Goal: Contribute content: Contribute content

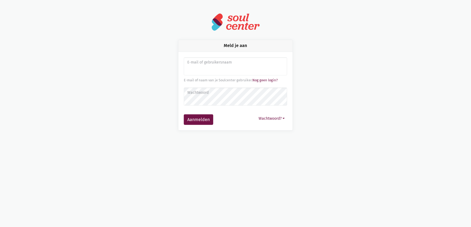
type input "[EMAIL_ADDRESS][DOMAIN_NAME]"
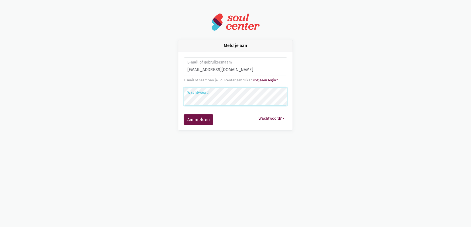
click at [184, 114] on button "Aanmelden" at bounding box center [198, 119] width 29 height 11
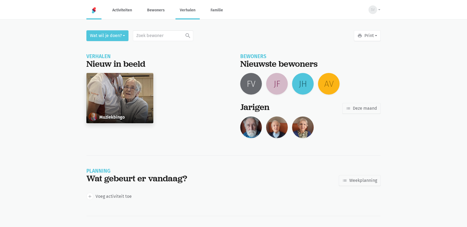
click at [181, 9] on link "Verhalen" at bounding box center [187, 10] width 24 height 18
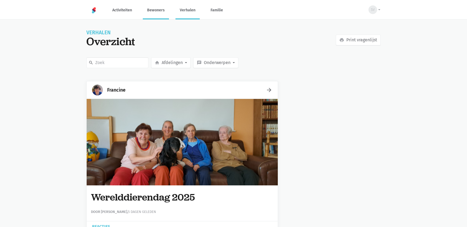
click at [150, 11] on link "Bewoners" at bounding box center [156, 10] width 26 height 18
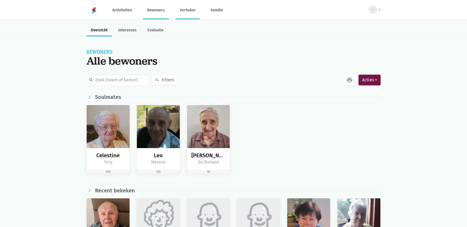
click at [186, 7] on link "Verhalen" at bounding box center [187, 10] width 24 height 18
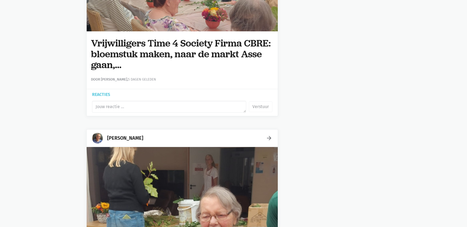
scroll to position [3315, 0]
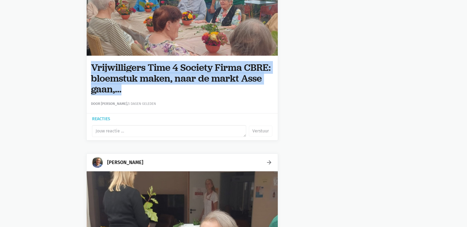
drag, startPoint x: 119, startPoint y: 88, endPoint x: 97, endPoint y: 64, distance: 32.9
click at [89, 64] on div "Vrijwilligers Time 4 Society Firma CBRE: bloemstuk maken, naar de markt Asse ga…" at bounding box center [182, 84] width 191 height 57
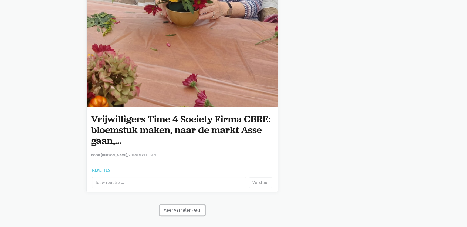
click at [190, 209] on button "Meer verhalen (7641)" at bounding box center [182, 210] width 45 height 11
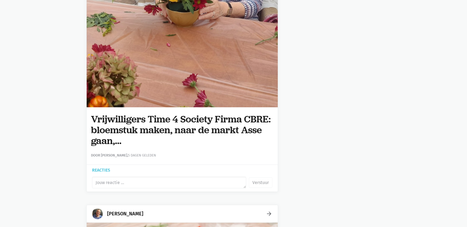
scroll to position [0, 0]
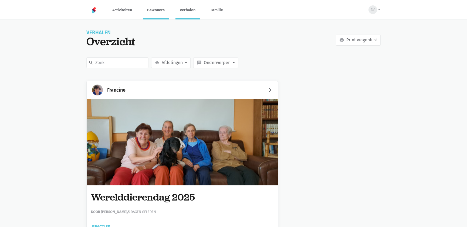
click at [160, 12] on link "Bewoners" at bounding box center [156, 10] width 26 height 18
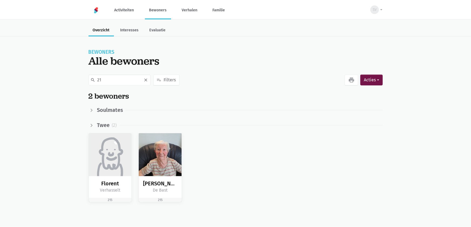
type input "2"
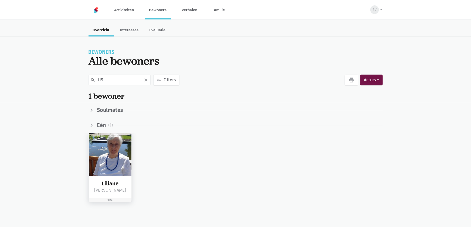
type input "115"
click at [128, 150] on img at bounding box center [110, 154] width 43 height 43
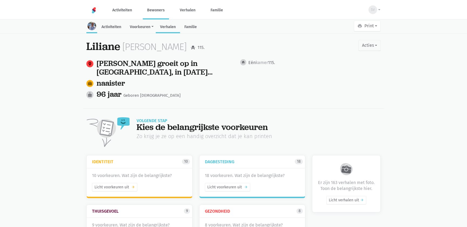
click at [172, 27] on link "Verhalen" at bounding box center [168, 28] width 24 height 12
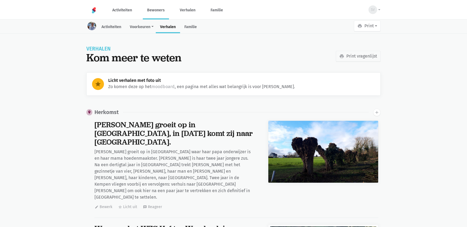
scroll to position [7539, 0]
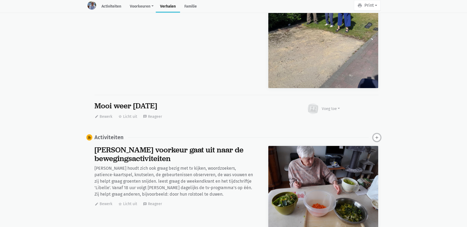
click at [374, 134] on button "add" at bounding box center [377, 138] width 8 height 8
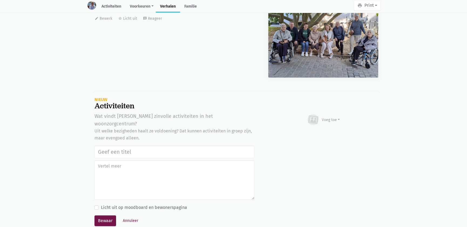
click at [146, 145] on input "text" at bounding box center [174, 151] width 160 height 12
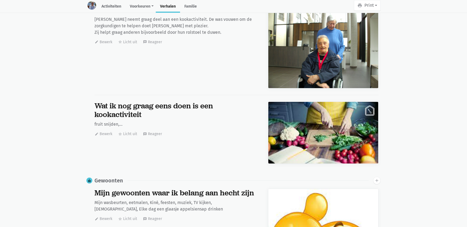
scroll to position [23185, 0]
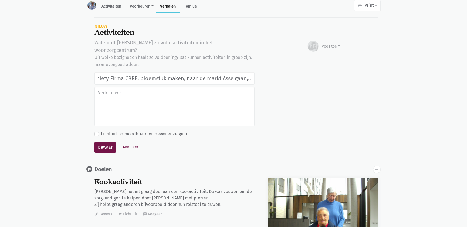
type input "Vrijwilligers Time 4 Society Firma CBRE: bloemstuk maken, naar de markt Asse ga…"
click at [332, 40] on div "Voeg toe" at bounding box center [323, 46] width 33 height 12
click at [324, 57] on link "Afbeelding" at bounding box center [320, 61] width 39 height 9
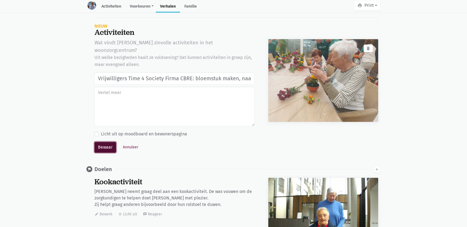
click at [107, 142] on button "Bewaar" at bounding box center [105, 147] width 22 height 11
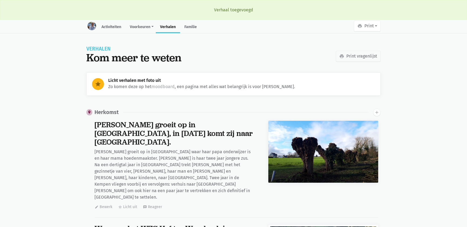
scroll to position [7539, 0]
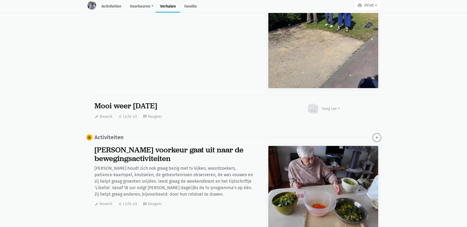
click at [375, 135] on icon "add" at bounding box center [376, 137] width 5 height 5
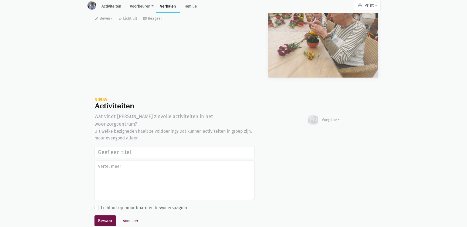
click at [109, 146] on input "text" at bounding box center [174, 152] width 160 height 12
type input "Vrijwilligers Time 4 Society Firma CBRE: bloemstuk maken, naar de markt Asse ga…"
click at [333, 117] on div "Voeg toe" at bounding box center [331, 120] width 18 height 6
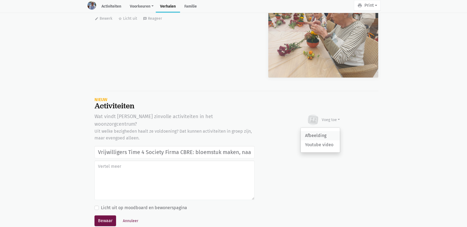
click at [329, 131] on link "Afbeelding" at bounding box center [320, 135] width 39 height 9
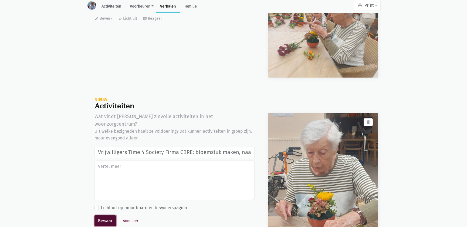
click at [103, 215] on button "Bewaar" at bounding box center [105, 220] width 22 height 11
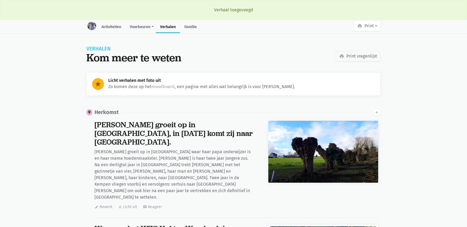
scroll to position [7539, 0]
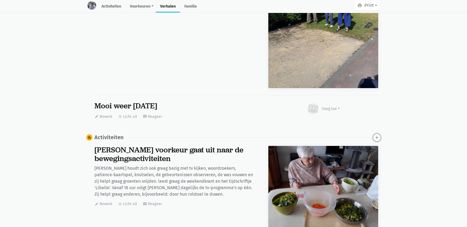
click at [376, 135] on icon "add" at bounding box center [376, 137] width 5 height 5
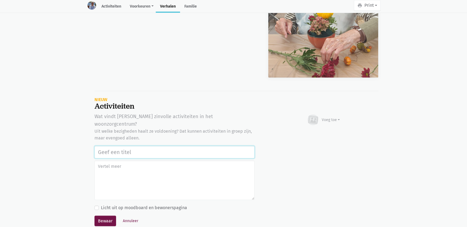
click at [117, 146] on input "text" at bounding box center [174, 152] width 160 height 12
paste input "Vrijwilligers Time 4 Society Firma CBRE: bloemstuk maken, naar de markt Asse ga…"
type input "Vrijwilligers Time 4 Society Firma CBRE: bloemstuk maken, naar de markt Asse ga…"
click at [324, 117] on div "Voeg toe" at bounding box center [331, 120] width 18 height 6
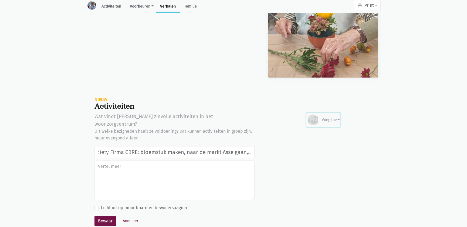
scroll to position [0, 0]
click at [323, 131] on link "Afbeelding" at bounding box center [320, 135] width 39 height 9
click at [128, 216] on button "Annuleer" at bounding box center [130, 220] width 20 height 8
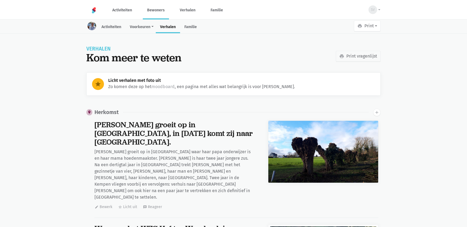
click at [160, 12] on link "Bewoners" at bounding box center [156, 10] width 26 height 18
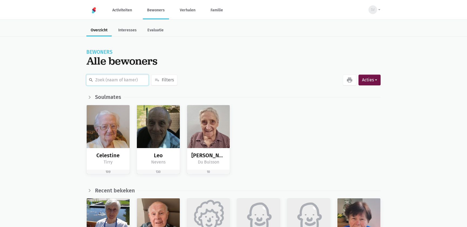
click at [114, 80] on input "text" at bounding box center [117, 80] width 62 height 11
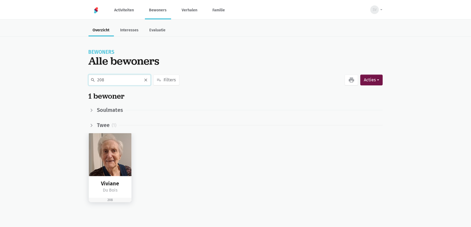
type input "208"
click at [120, 163] on img at bounding box center [110, 154] width 43 height 43
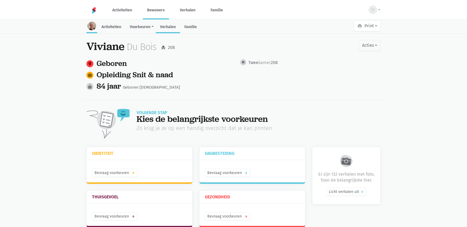
click at [174, 28] on link "Verhalen" at bounding box center [168, 28] width 24 height 12
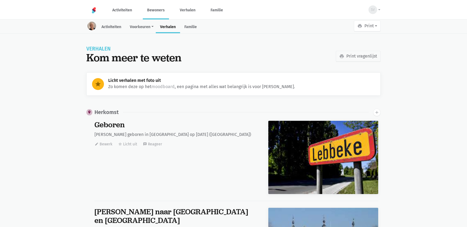
scroll to position [8116, 0]
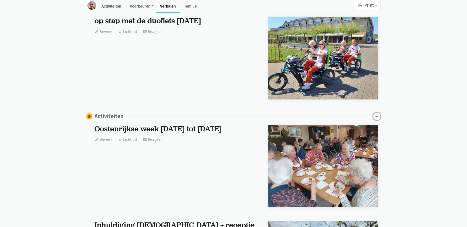
click at [375, 114] on icon "add" at bounding box center [376, 116] width 5 height 5
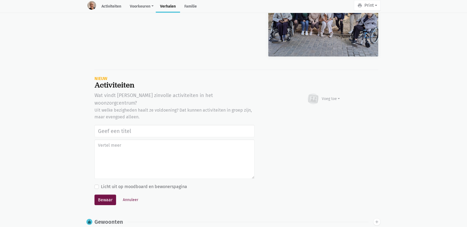
click at [189, 125] on input "text" at bounding box center [174, 131] width 160 height 12
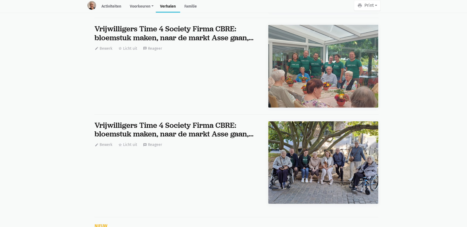
scroll to position [16523, 0]
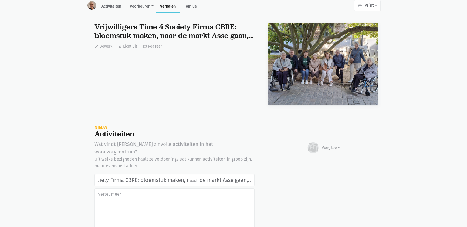
type input "Vrijwilligers Time 4 Society Firma CBRE: bloemstuk maken, naar de markt Asse ga…"
click at [326, 145] on div "Voeg toe" at bounding box center [331, 148] width 18 height 6
click at [322, 159] on link "Afbeelding" at bounding box center [320, 163] width 39 height 9
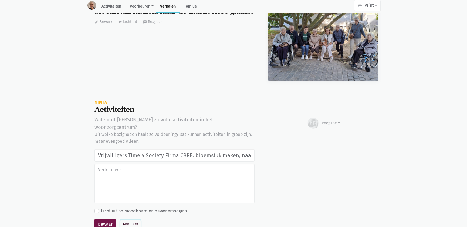
click at [132, 220] on button "Annuleer" at bounding box center [130, 224] width 20 height 8
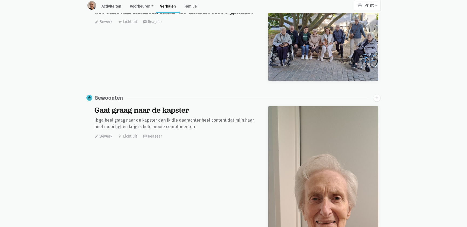
scroll to position [0, 0]
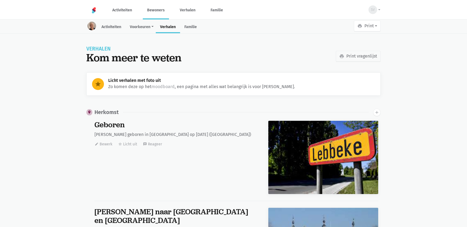
click at [161, 9] on link "Bewoners" at bounding box center [156, 10] width 26 height 18
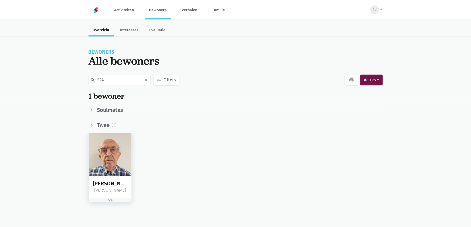
type input "224"
click at [123, 163] on img at bounding box center [110, 154] width 43 height 43
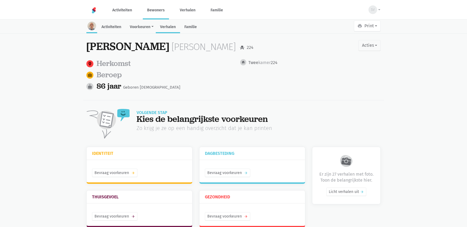
click at [169, 24] on link "Verhalen" at bounding box center [168, 28] width 24 height 12
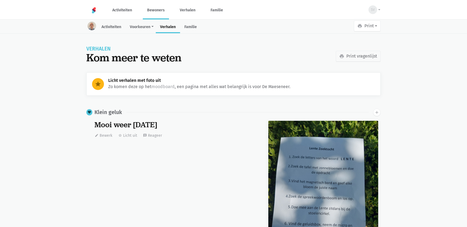
scroll to position [1485, 0]
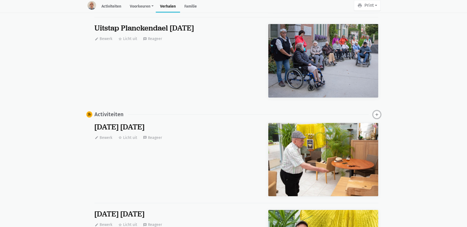
click at [378, 113] on icon "add" at bounding box center [376, 114] width 5 height 5
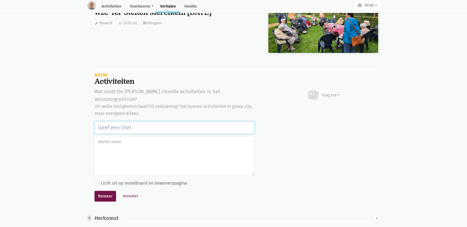
click at [159, 121] on input "text" at bounding box center [174, 127] width 160 height 12
paste input "Vrijwilligers Time 4 Society Firma CBRE: bloemstuk maken, naar de markt Asse ga…"
type input "Vrijwilligers Time 4 Society Firma CBRE: bloemstuk maken, naar de markt Asse ga…"
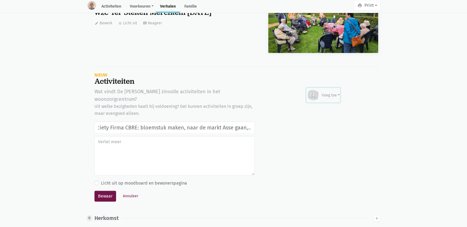
drag, startPoint x: 331, startPoint y: 93, endPoint x: 330, endPoint y: 98, distance: 4.9
click at [330, 93] on div "Voeg toe" at bounding box center [331, 95] width 18 height 6
click at [328, 106] on link "Afbeelding" at bounding box center [320, 110] width 39 height 9
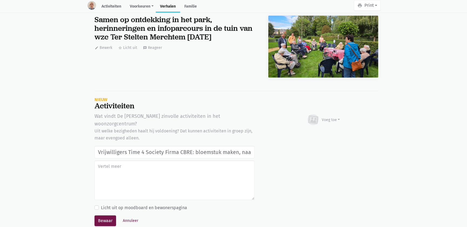
scroll to position [3299, 0]
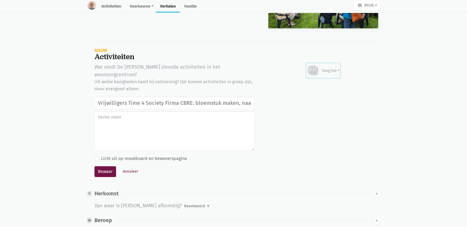
click at [333, 69] on div "Voeg toe" at bounding box center [331, 71] width 18 height 6
click at [323, 84] on link "Afbeelding" at bounding box center [320, 86] width 39 height 9
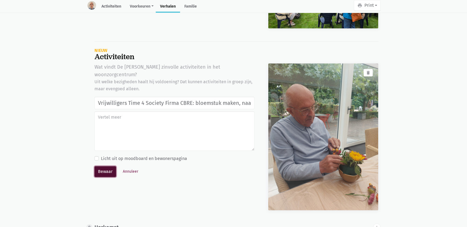
click at [109, 166] on button "Bewaar" at bounding box center [105, 171] width 22 height 11
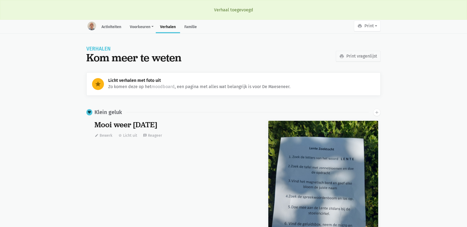
scroll to position [1485, 0]
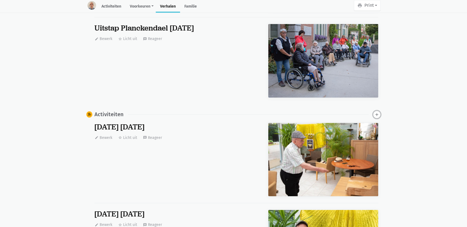
click at [374, 113] on icon "add" at bounding box center [376, 114] width 5 height 5
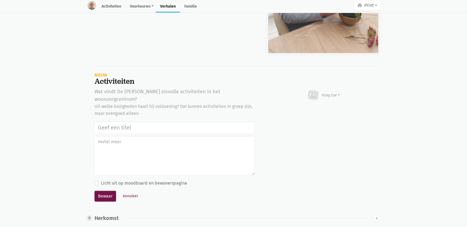
click at [186, 121] on input "text" at bounding box center [174, 127] width 160 height 12
type input "Vrijwilligers Time 4 Society Firma CBRE: bloemstuk maken, naar de markt Asse ga…"
click at [339, 92] on div "Voeg toe" at bounding box center [331, 95] width 18 height 6
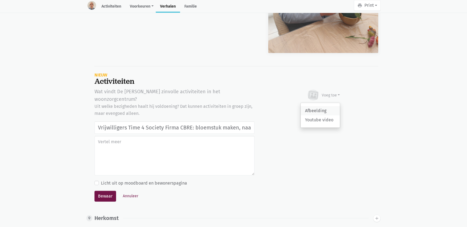
click at [328, 109] on link "Afbeelding" at bounding box center [320, 110] width 39 height 9
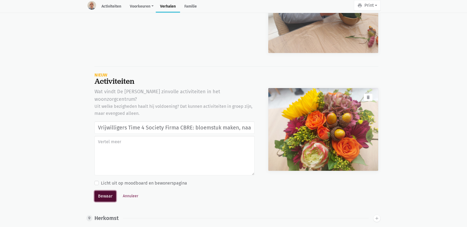
click at [108, 191] on button "Bewaar" at bounding box center [105, 196] width 22 height 11
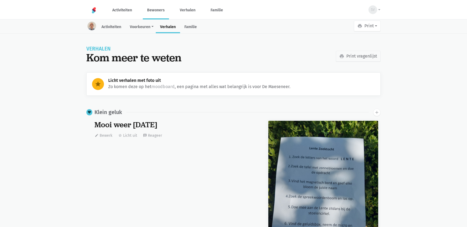
scroll to position [1485, 0]
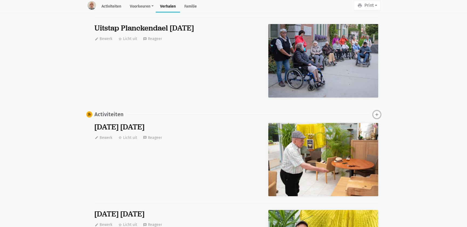
click at [378, 114] on icon "add" at bounding box center [376, 114] width 5 height 5
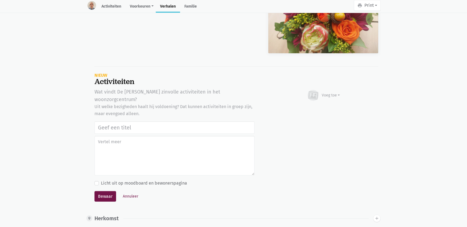
click at [169, 121] on input "text" at bounding box center [174, 127] width 160 height 12
type input "Vrijwilligers Time 4 Society Firma CBRE: bloemstuk maken, naar de markt Asse ga…"
click at [333, 94] on div "Voeg toe" at bounding box center [331, 95] width 18 height 6
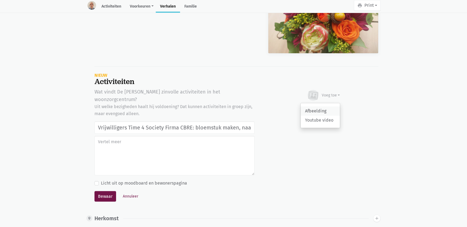
click at [320, 110] on link "Afbeelding" at bounding box center [320, 110] width 39 height 9
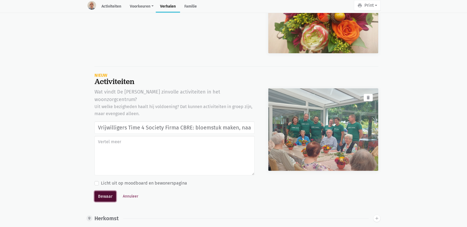
click at [106, 191] on button "Bewaar" at bounding box center [105, 196] width 22 height 11
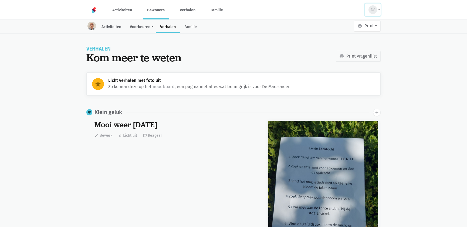
click at [378, 12] on button "SV" at bounding box center [373, 10] width 16 height 12
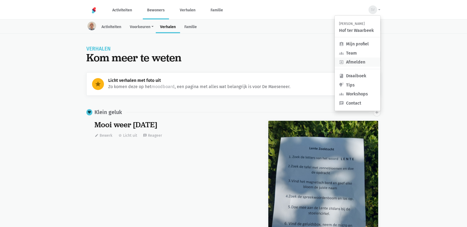
click at [360, 61] on link "exit_to_app Afmelden" at bounding box center [358, 61] width 46 height 9
